Goal: Ask a question

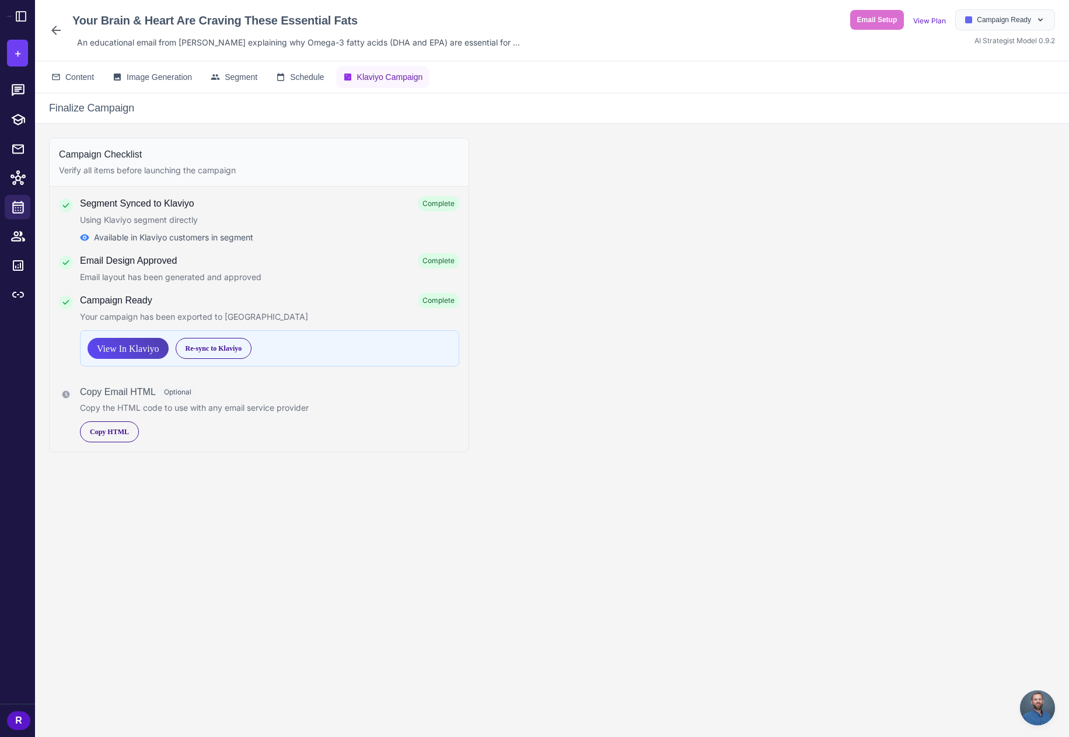
scroll to position [1150, 0]
click at [12, 54] on button "+" at bounding box center [17, 53] width 21 height 27
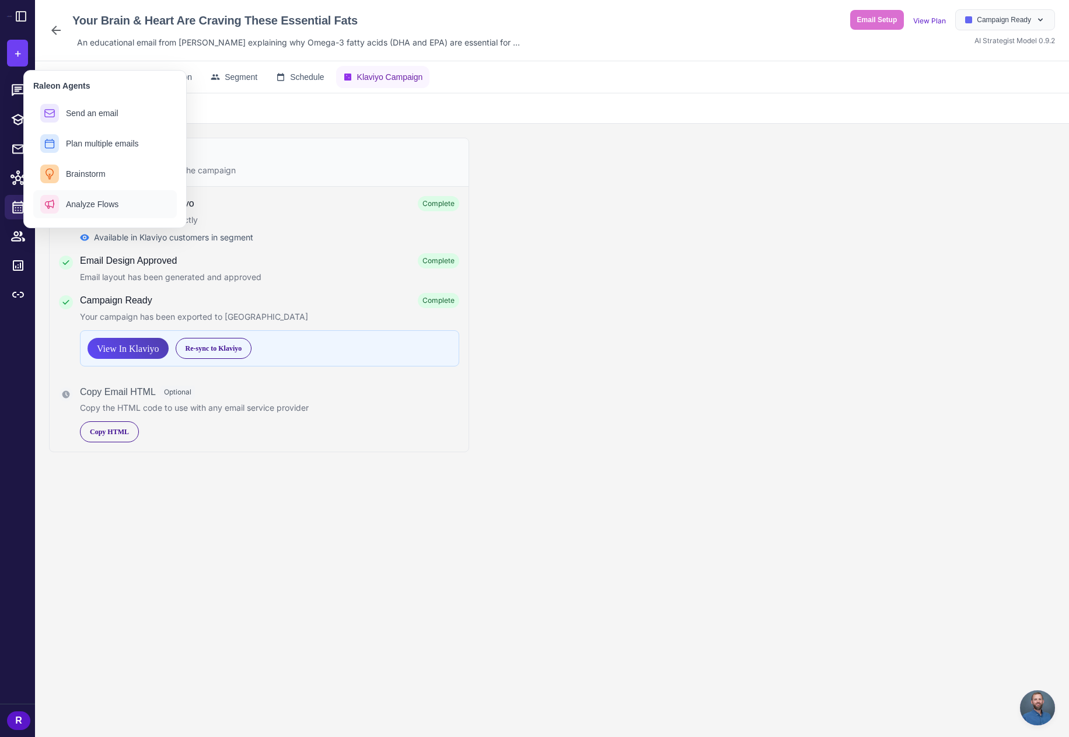
click at [111, 214] on button "Analyze Flows" at bounding box center [105, 204] width 144 height 28
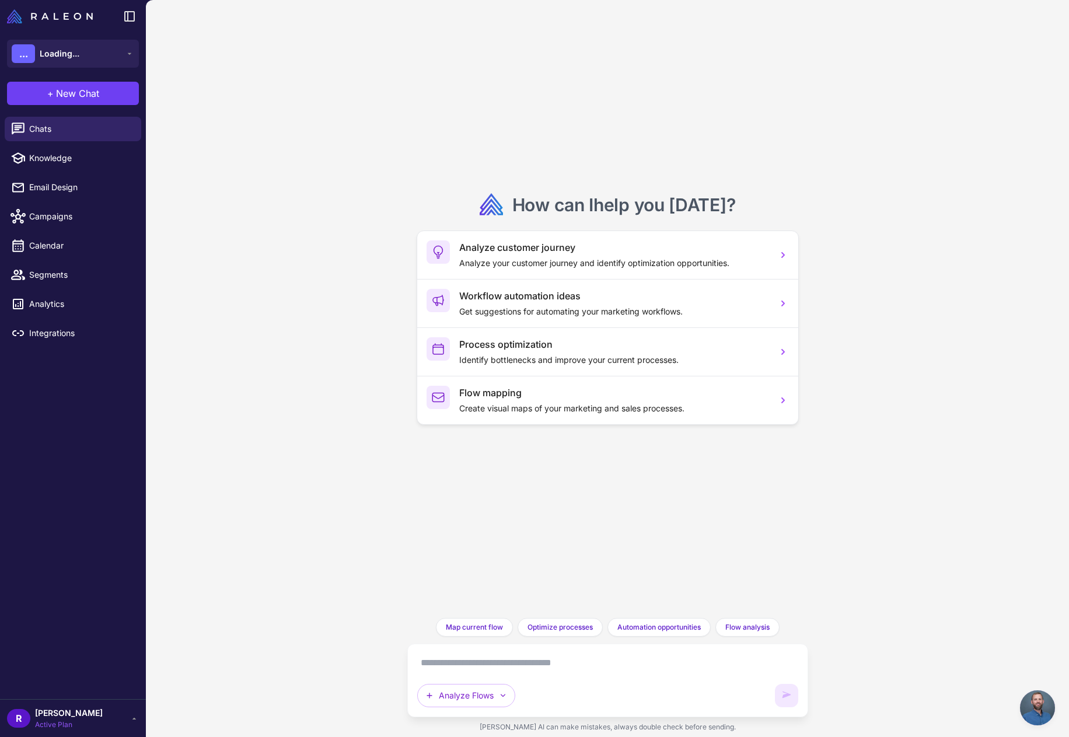
scroll to position [1150, 0]
click at [526, 664] on textarea at bounding box center [607, 663] width 381 height 19
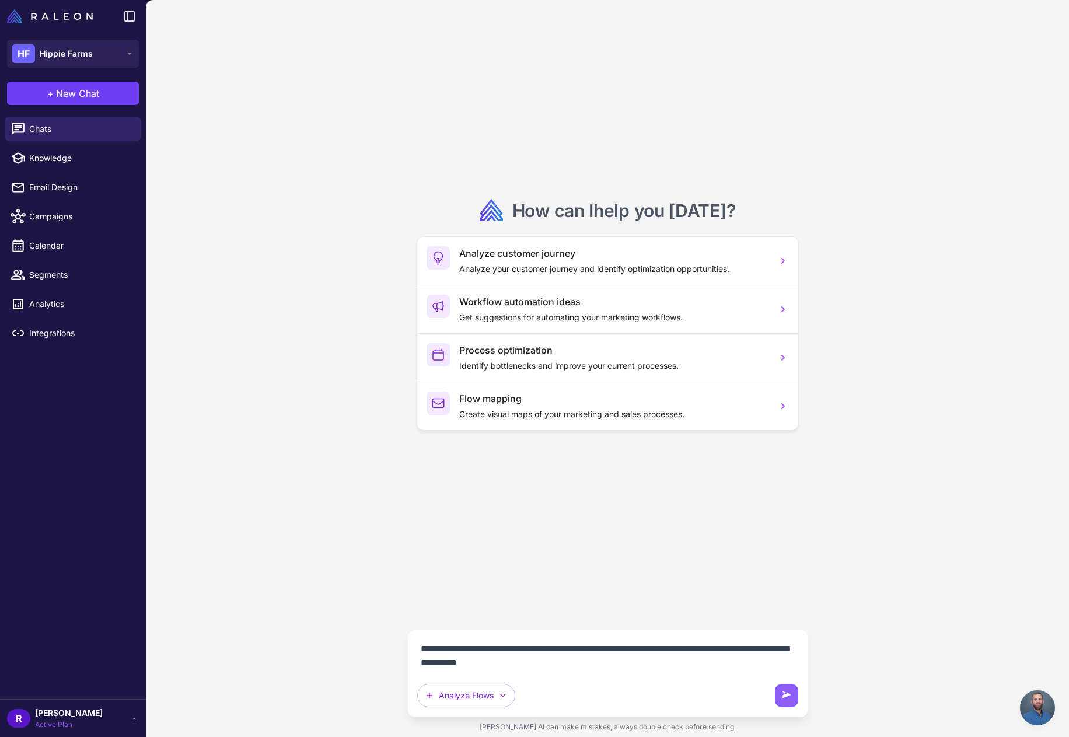
type textarea "**********"
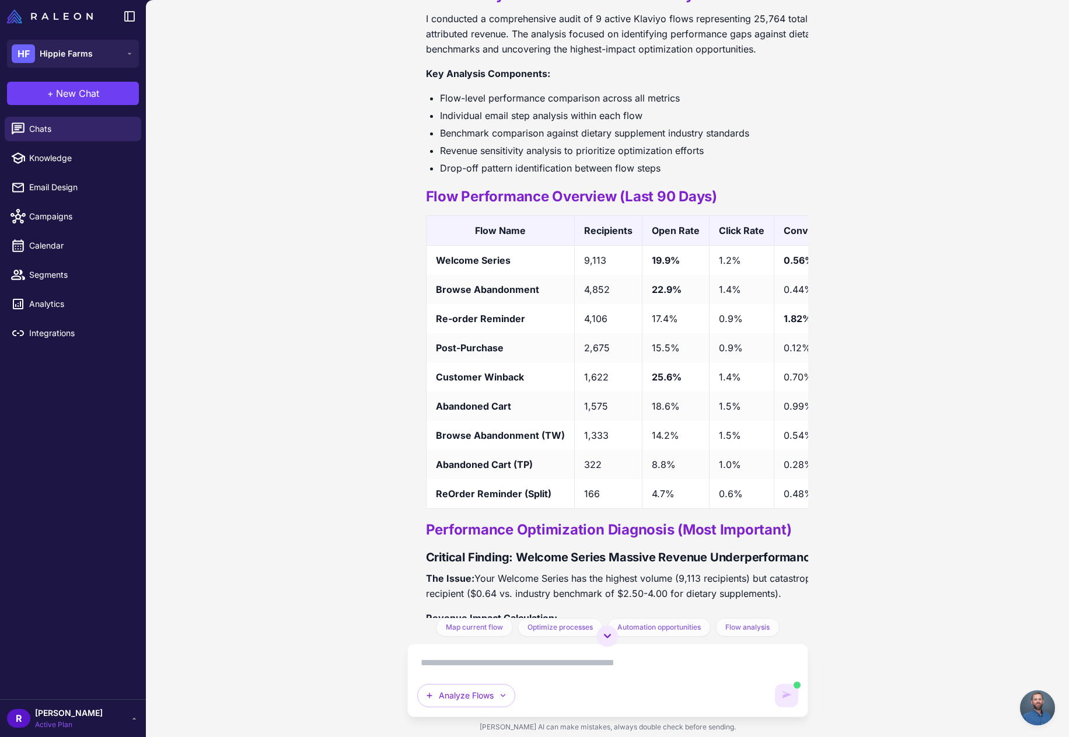
scroll to position [627, 0]
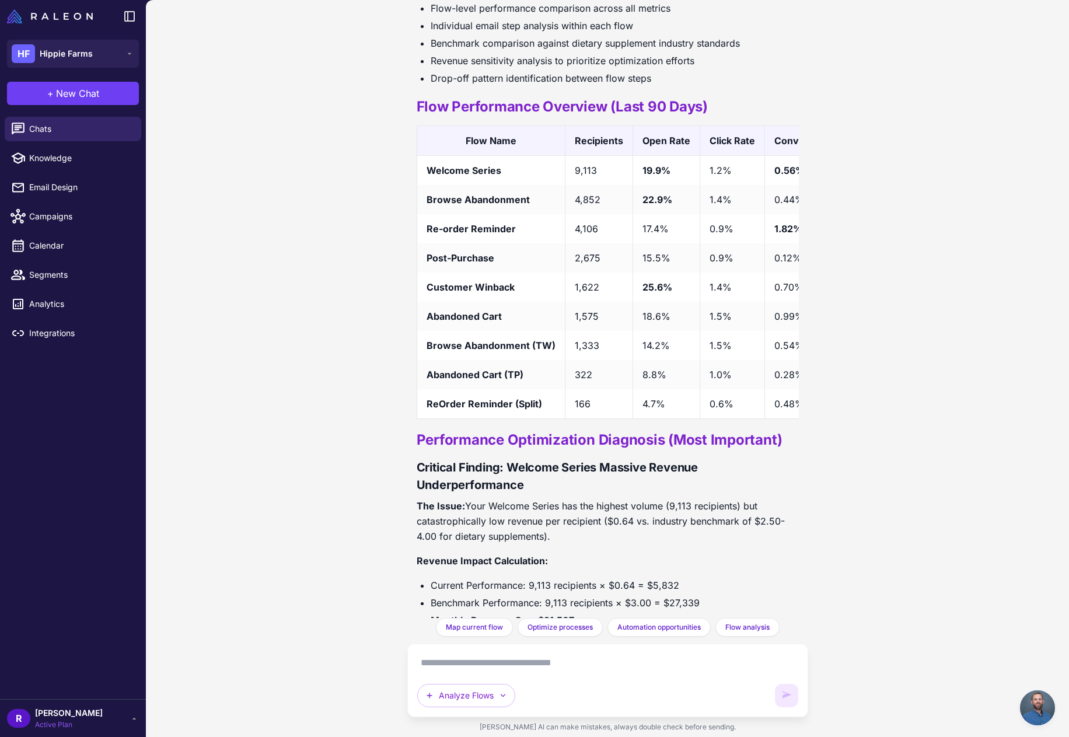
scroll to position [2912, 0]
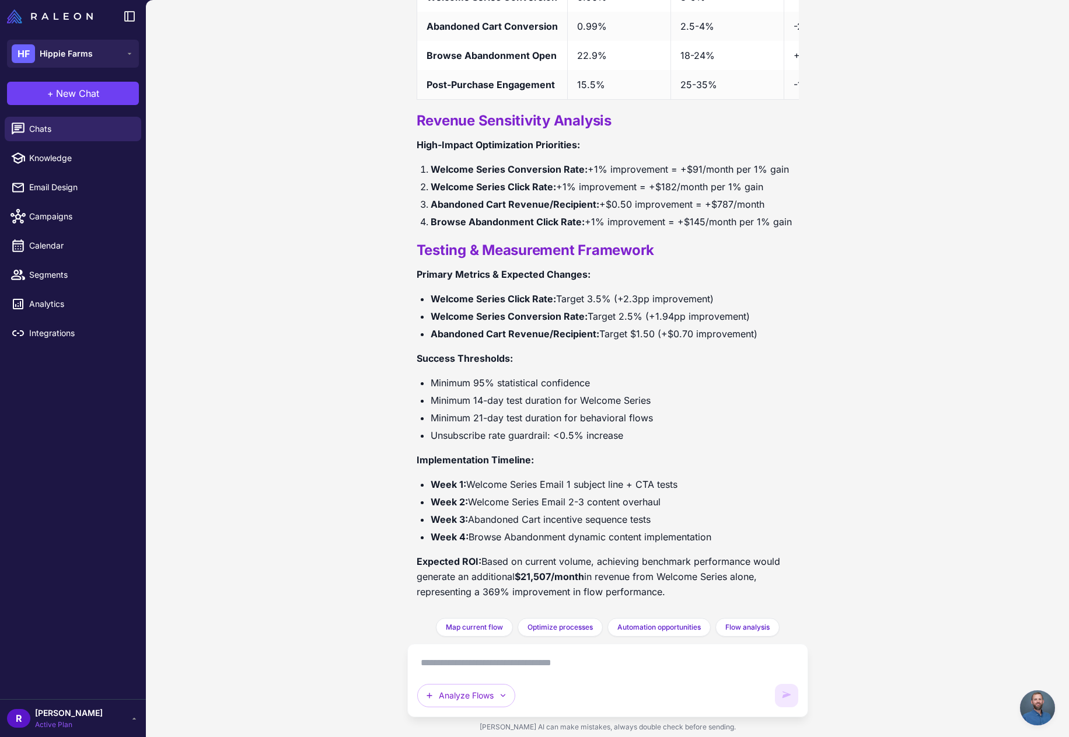
click at [335, 465] on div "Can you please do an analysis of our flows and weight them against the benchmar…" at bounding box center [607, 368] width 923 height 737
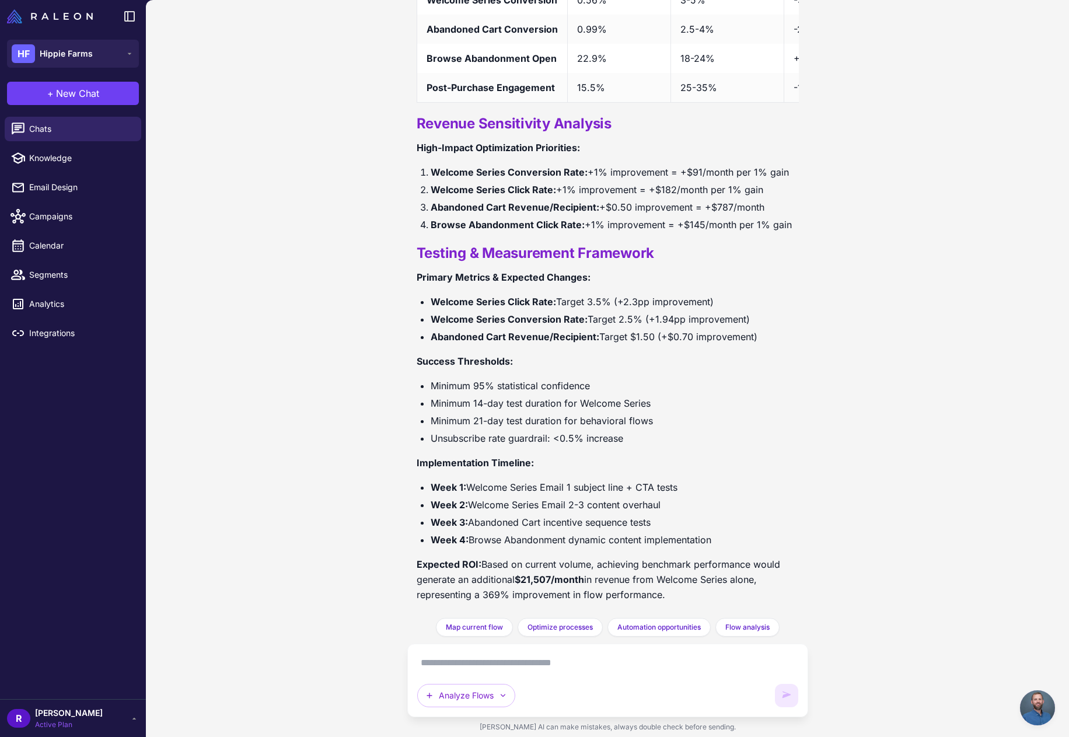
scroll to position [2853, 0]
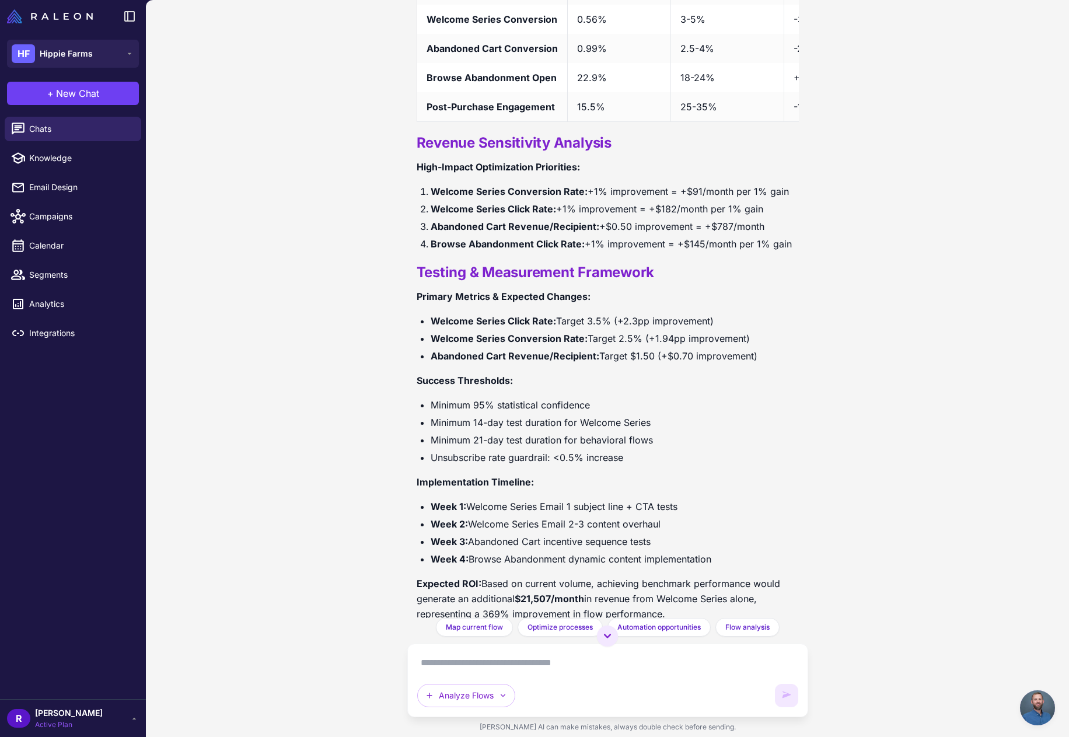
click at [547, 668] on textarea at bounding box center [607, 663] width 381 height 19
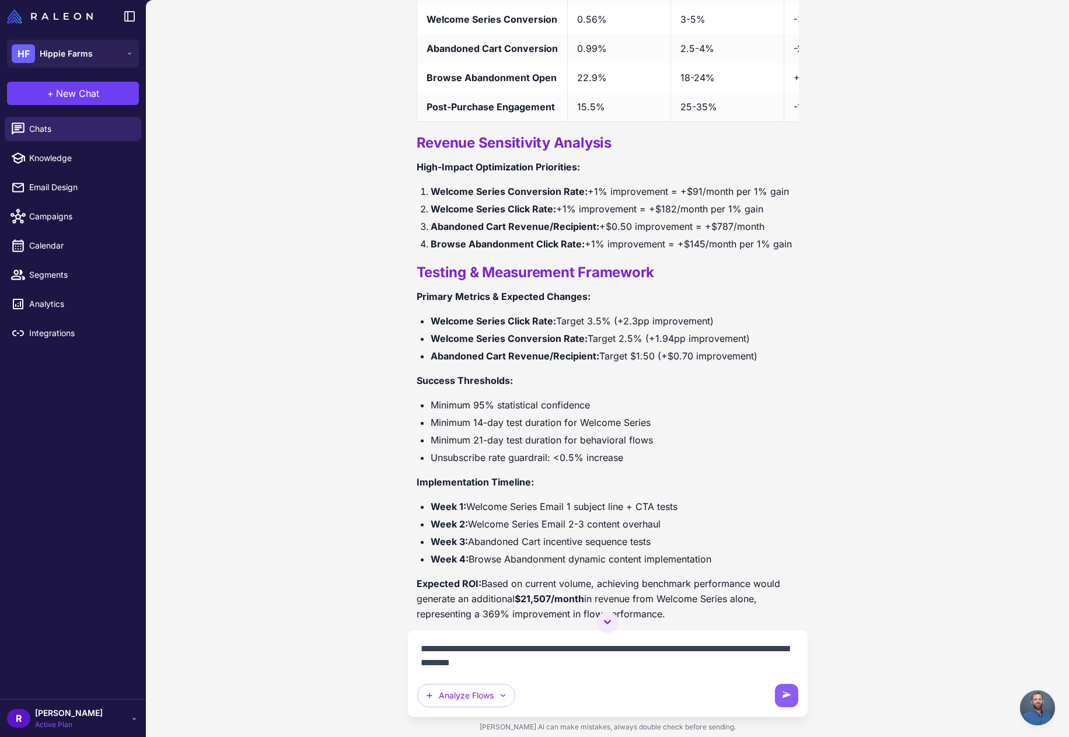
type textarea "**********"
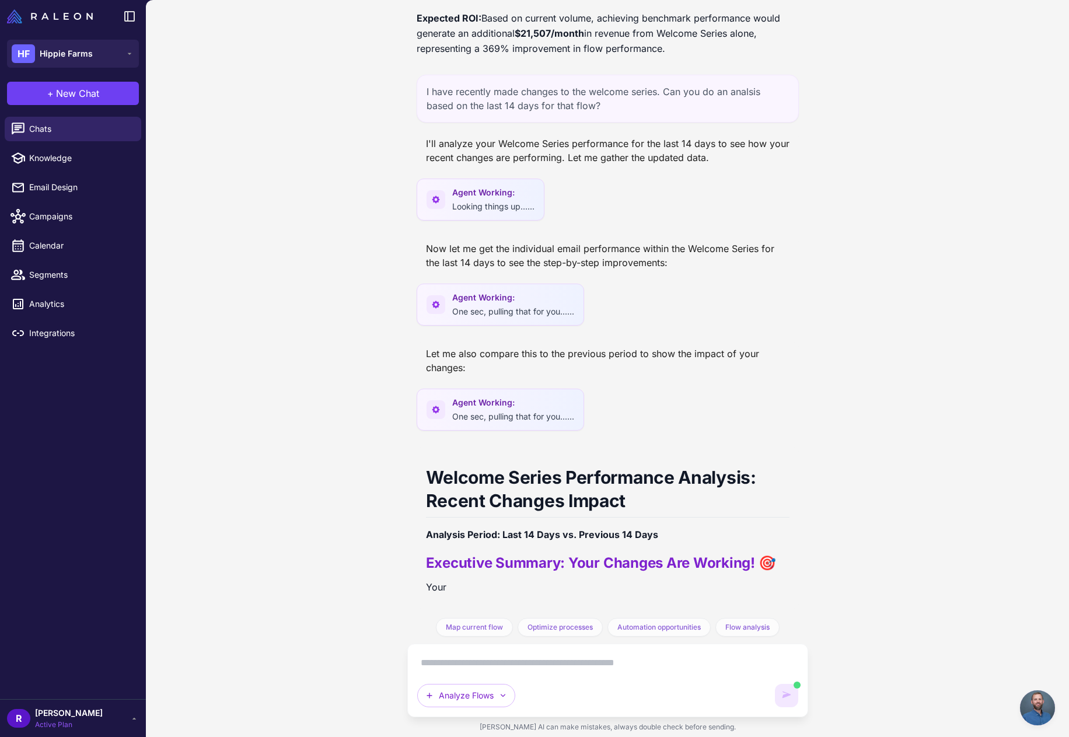
scroll to position [3455, 0]
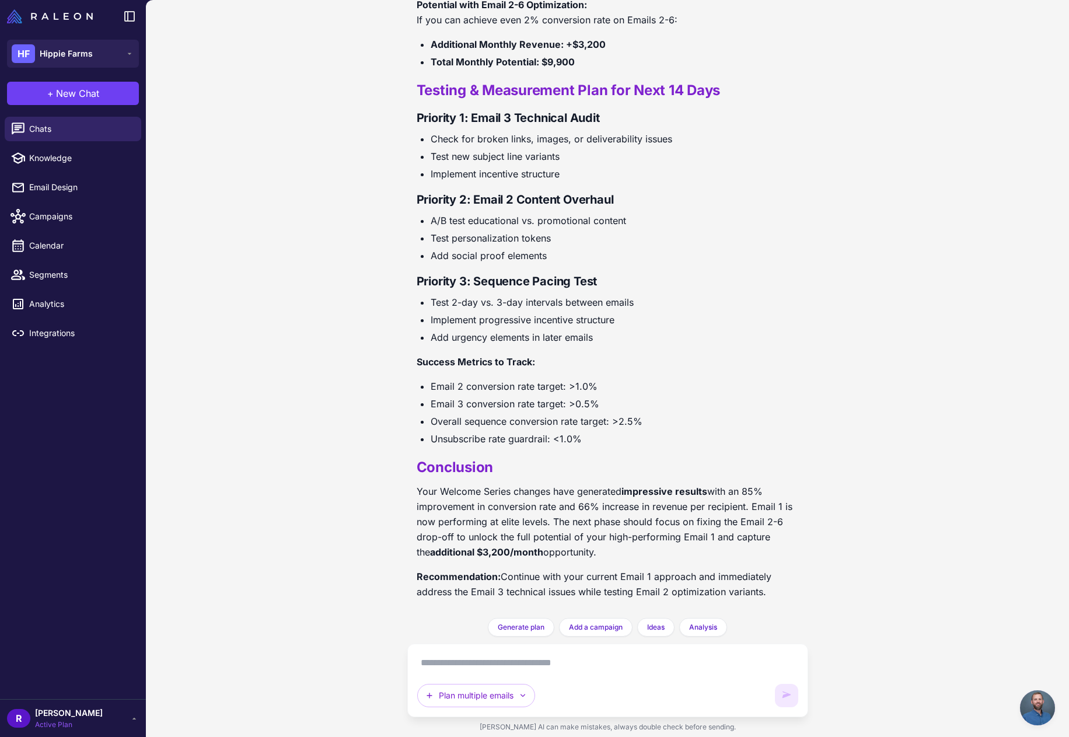
scroll to position [5770, 0]
